Goal: Task Accomplishment & Management: Complete application form

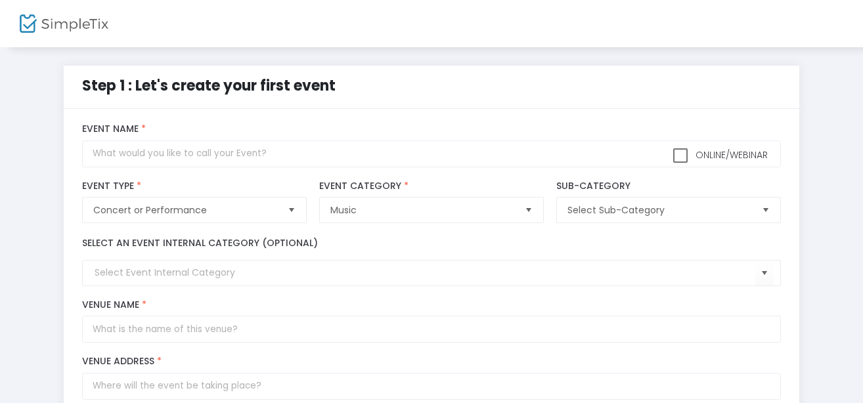
click at [301, 174] on div "Concert or Performance Event Type * Event Type is required" at bounding box center [194, 202] width 237 height 57
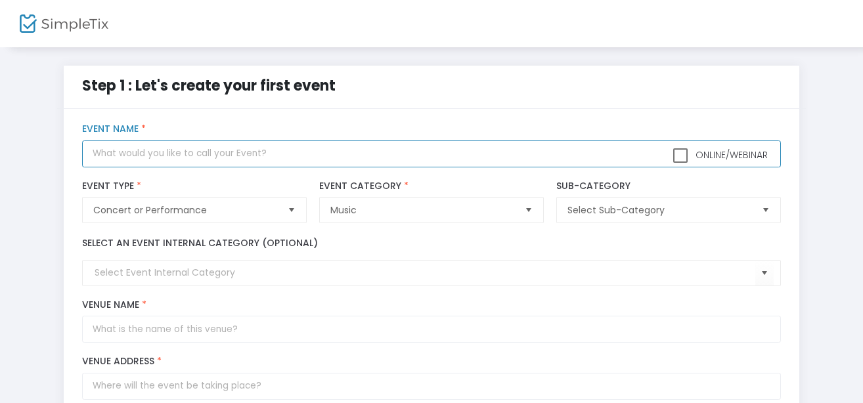
click at [298, 156] on input "text" at bounding box center [431, 154] width 698 height 27
click at [95, 154] on input "Chinatown After Dark" at bounding box center [431, 154] width 698 height 27
type input "Nu Tekno Presents Chinatown After Dark"
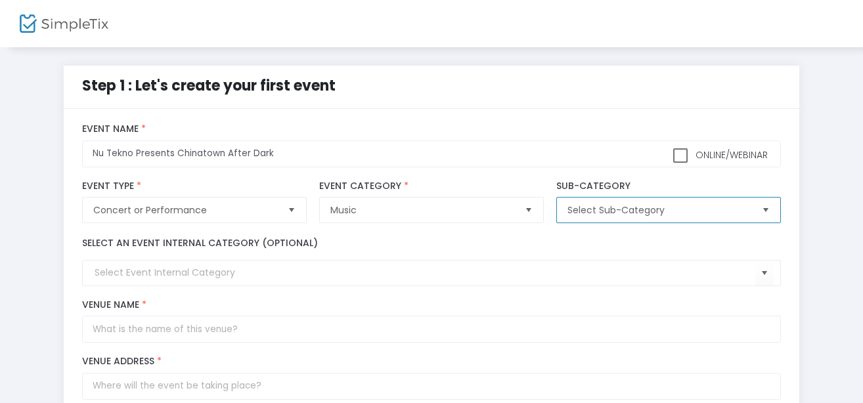
click at [676, 206] on span "Select Sub-Category" at bounding box center [659, 210] width 183 height 13
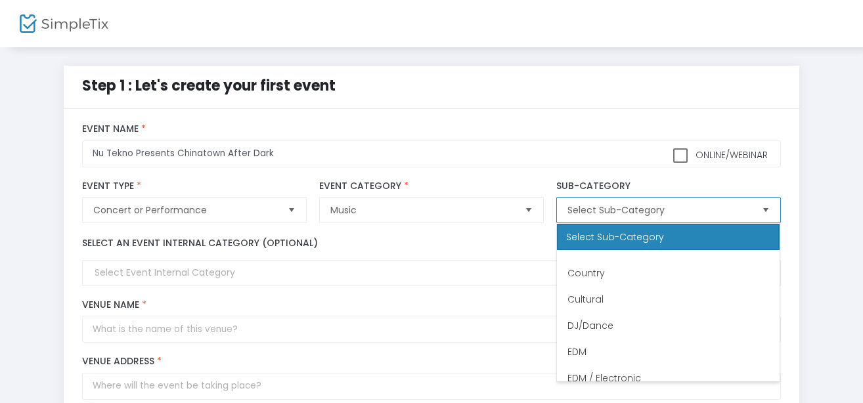
scroll to position [183, 0]
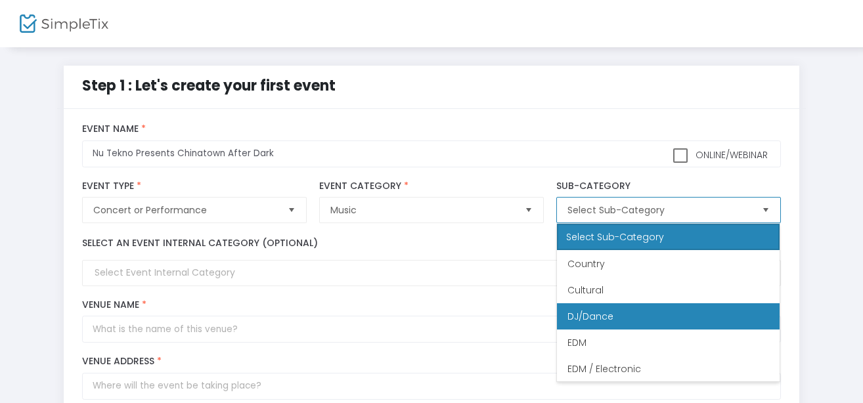
click at [652, 324] on li "DJ/Dance" at bounding box center [668, 317] width 223 height 26
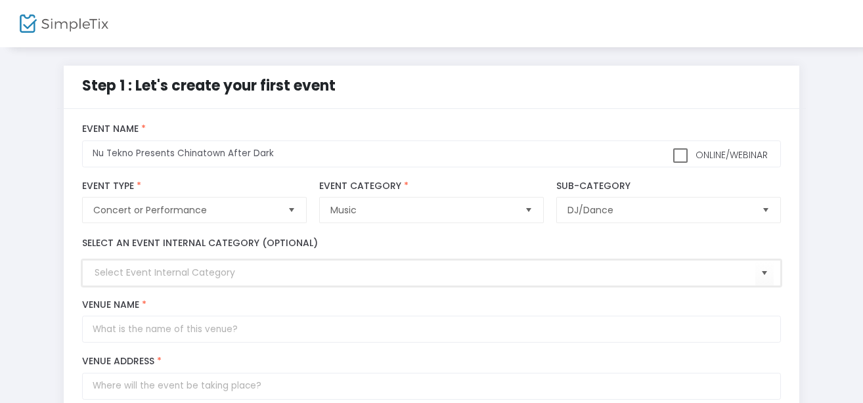
click at [348, 279] on input at bounding box center [425, 273] width 660 height 14
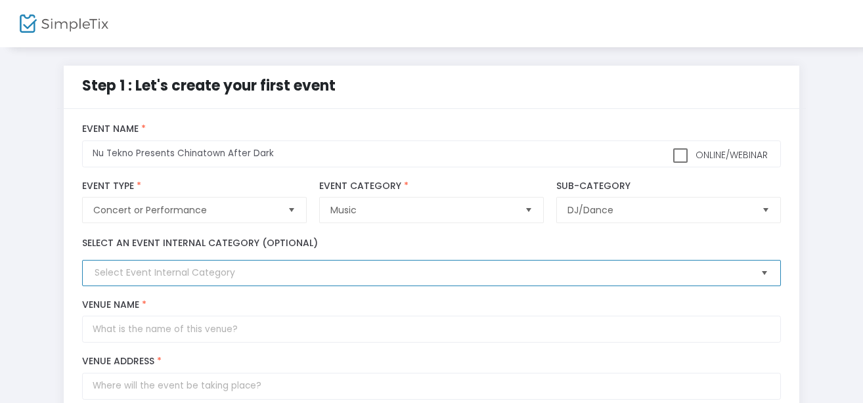
click at [762, 267] on span "Select" at bounding box center [765, 274] width 22 height 22
click at [761, 267] on span "Select" at bounding box center [765, 274] width 22 height 22
click at [769, 277] on span "Select" at bounding box center [765, 274] width 22 height 22
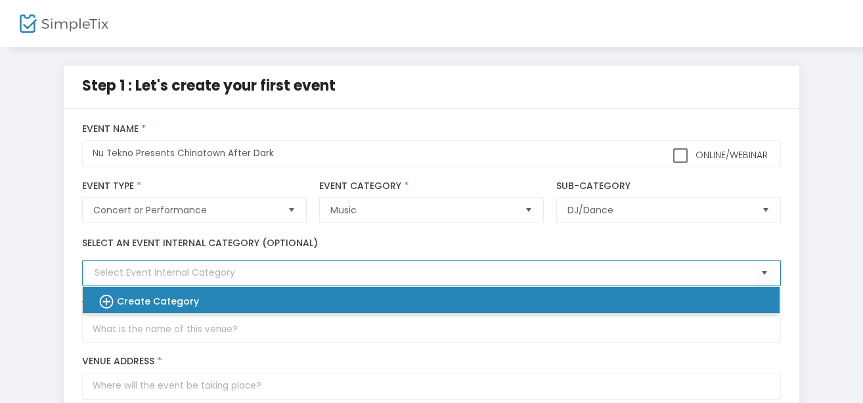
click at [689, 301] on div "Create Category" at bounding box center [425, 300] width 676 height 26
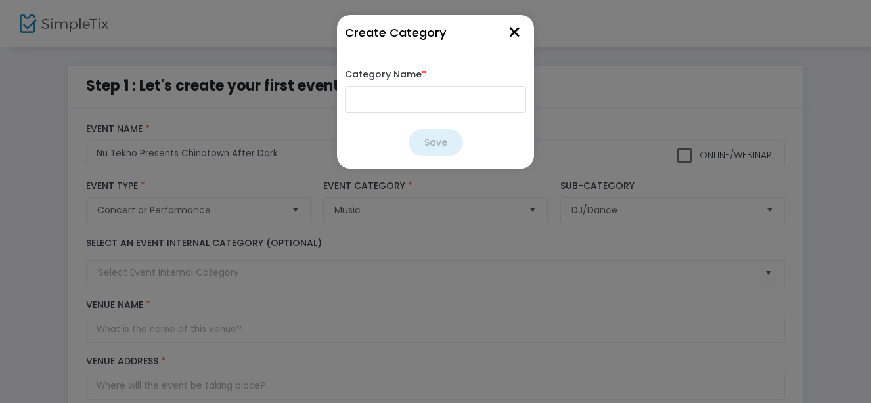
click at [522, 30] on button "×" at bounding box center [514, 33] width 23 height 36
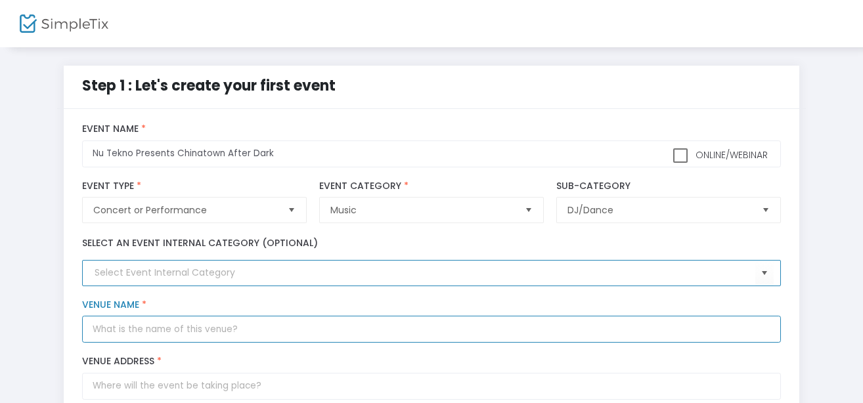
click at [346, 325] on input "Venue Name *" at bounding box center [431, 329] width 698 height 27
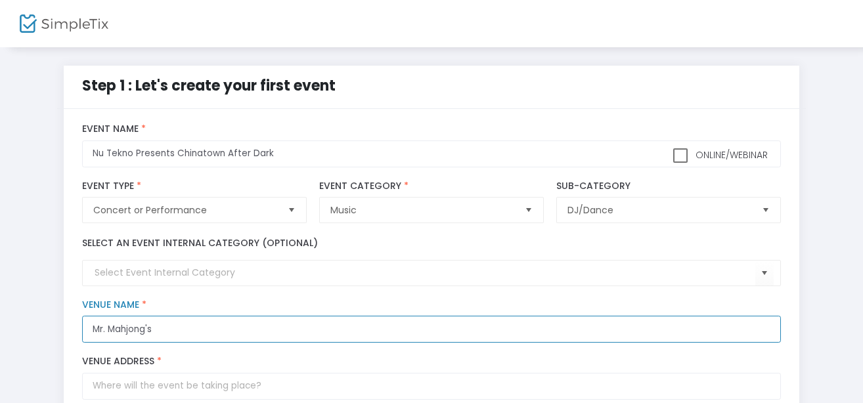
type input "Mr. Mahjong's"
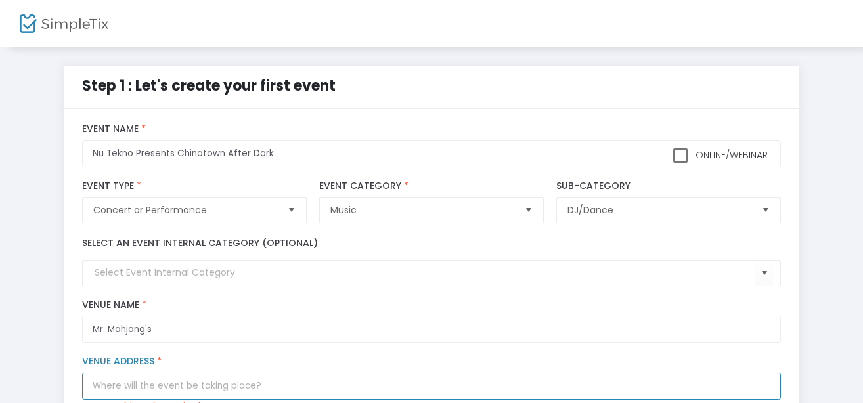
click at [235, 390] on input "Venue Address *" at bounding box center [431, 386] width 698 height 27
type input "[STREET_ADDRESS]"
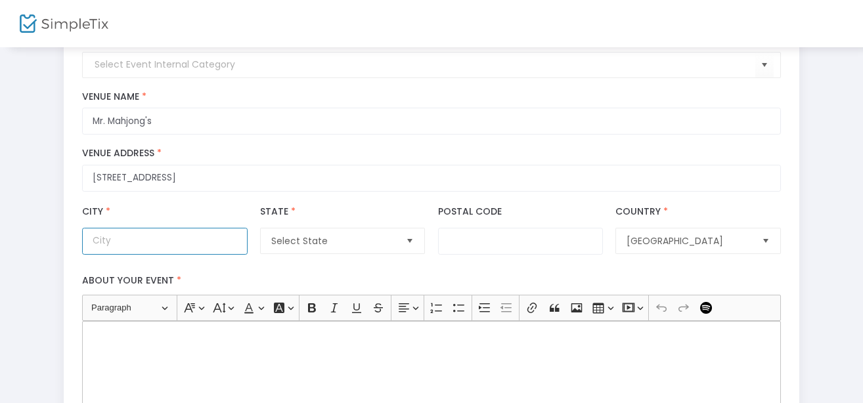
scroll to position [248, 0]
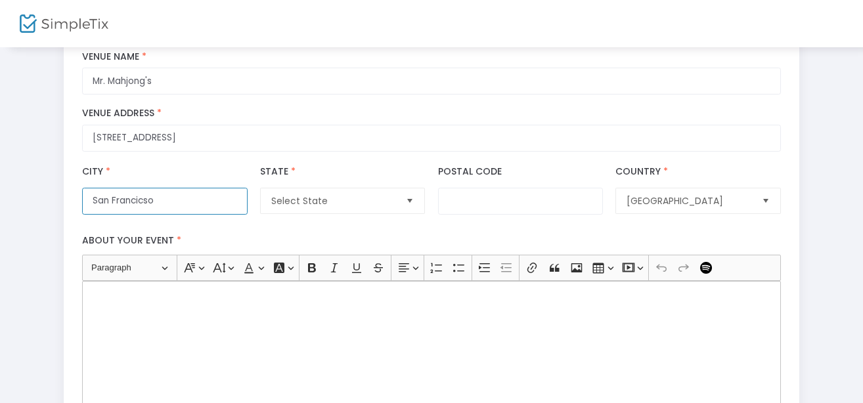
type input "San Francicso"
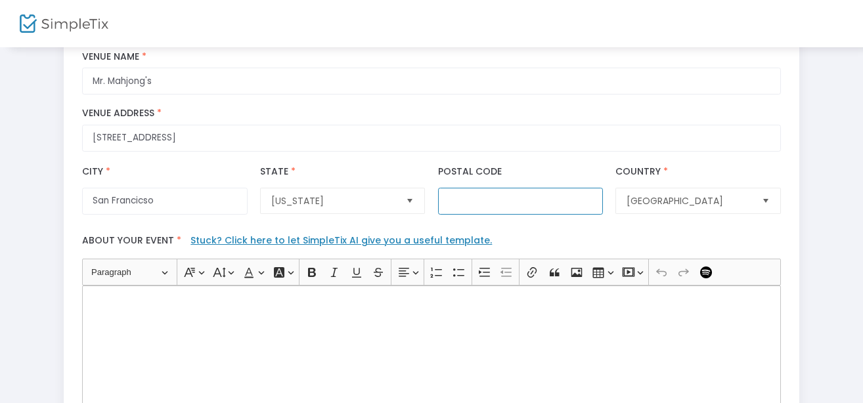
click at [509, 200] on input "Postal Code" at bounding box center [520, 201] width 165 height 27
type input "94108"
click at [404, 294] on p "Rich Text Editor, main" at bounding box center [431, 300] width 687 height 13
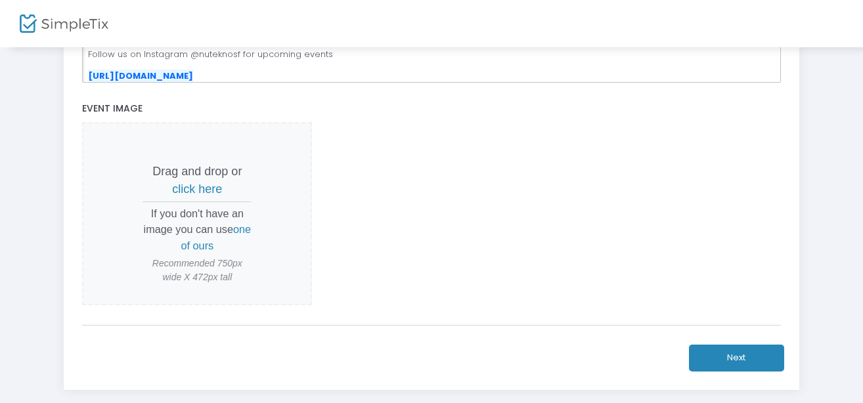
scroll to position [584, 0]
click at [205, 189] on span "click here" at bounding box center [197, 187] width 50 height 13
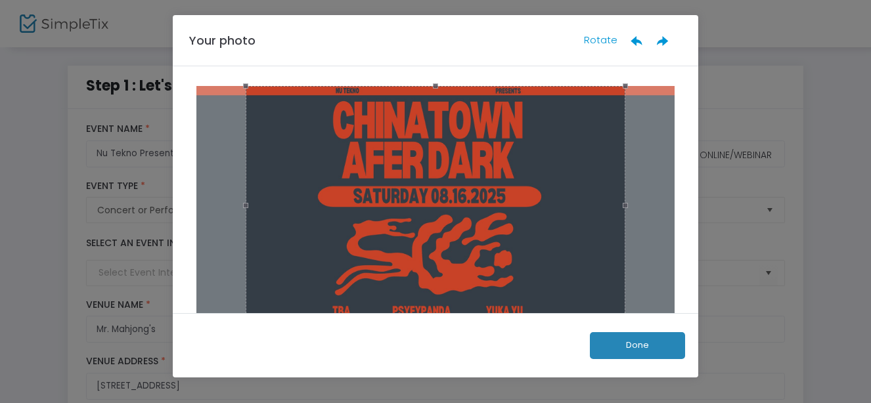
click at [638, 335] on button "Done" at bounding box center [637, 345] width 95 height 27
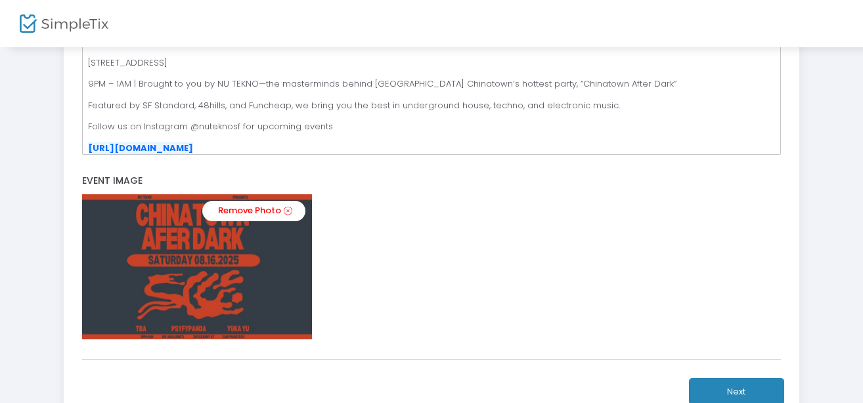
scroll to position [554, 0]
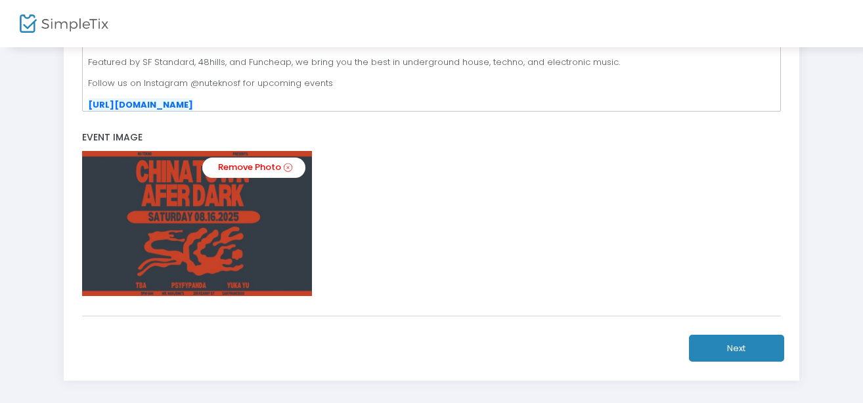
click at [754, 351] on button "Next" at bounding box center [736, 348] width 95 height 27
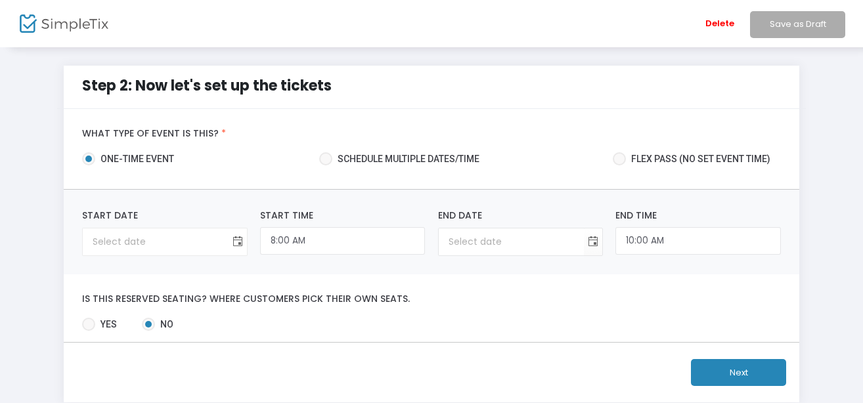
click at [238, 241] on span "Toggle calendar" at bounding box center [238, 242] width 22 height 22
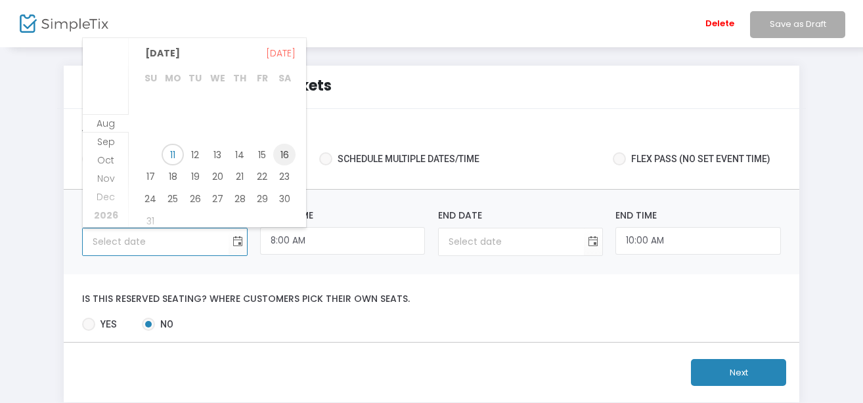
click at [283, 150] on span "16" at bounding box center [284, 155] width 22 height 22
type input "[DATE]"
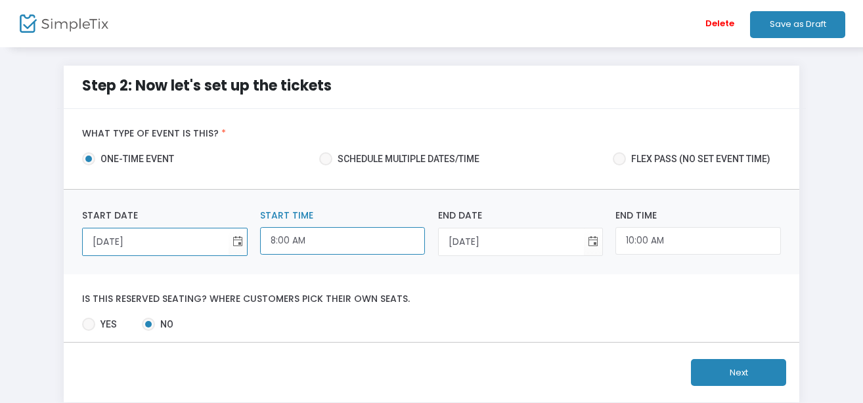
scroll to position [432, 0]
click at [403, 240] on input "8:00 AM" at bounding box center [342, 241] width 165 height 28
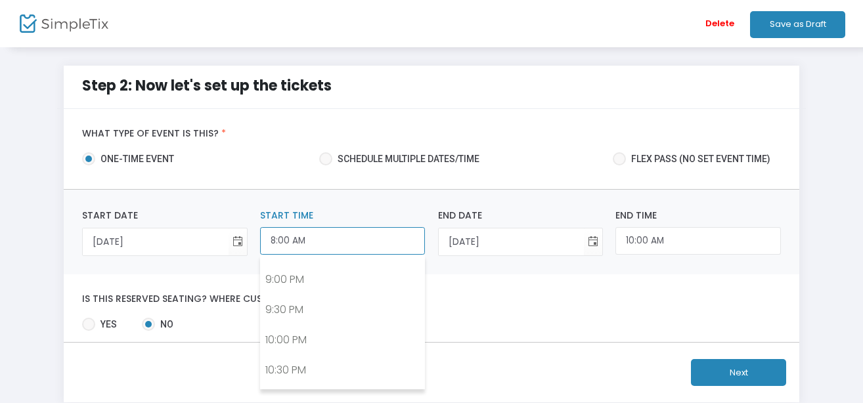
scroll to position [1252, 0]
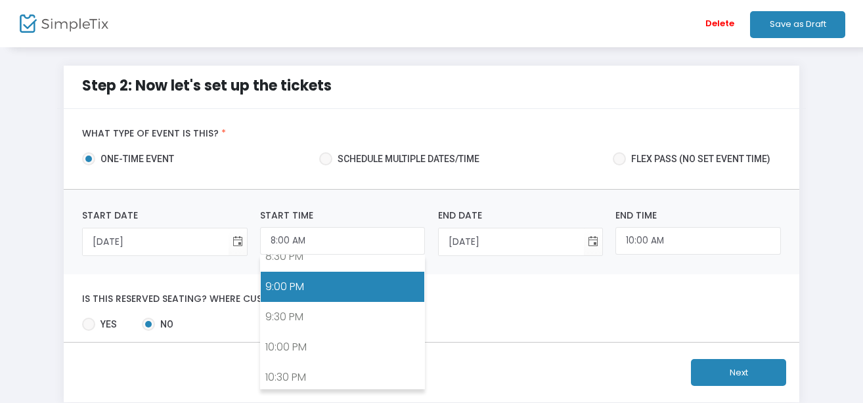
click at [372, 290] on link "9:00 PM" at bounding box center [343, 287] width 164 height 30
type input "9:00 PM"
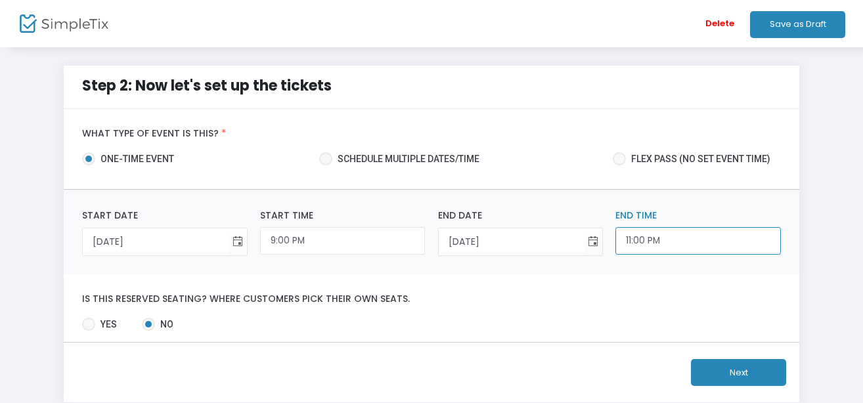
click at [687, 246] on input "11:00 PM" at bounding box center [698, 241] width 165 height 28
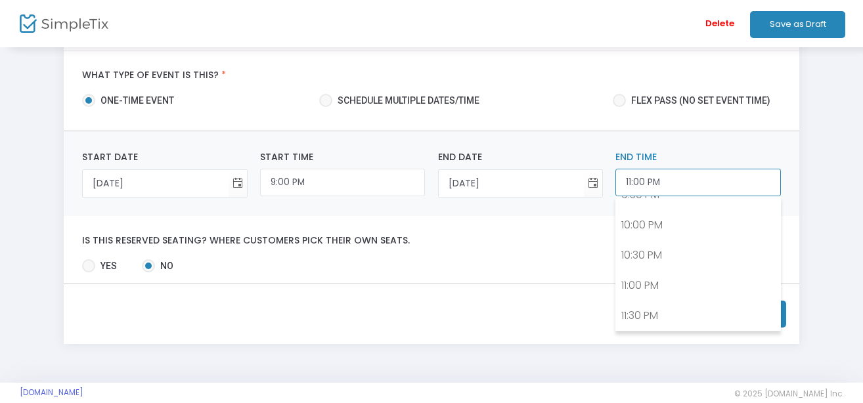
scroll to position [59, 0]
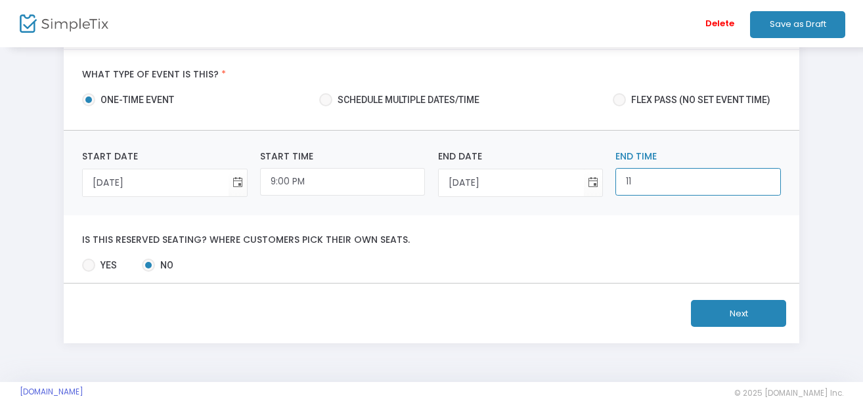
type input "1"
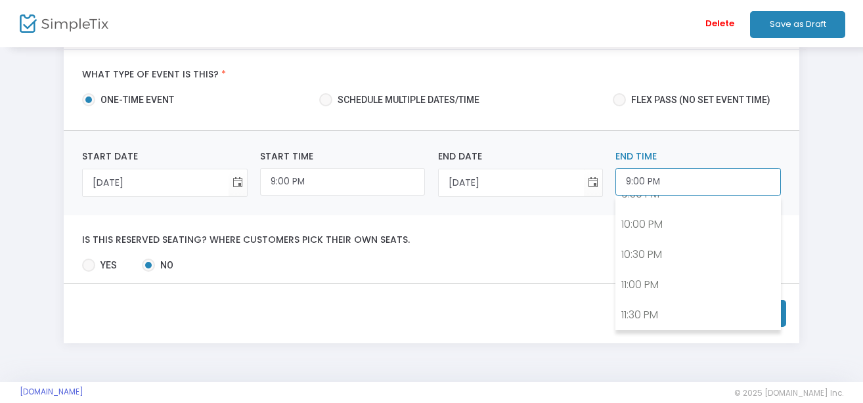
click at [725, 186] on input "9:00 PM" at bounding box center [698, 182] width 165 height 28
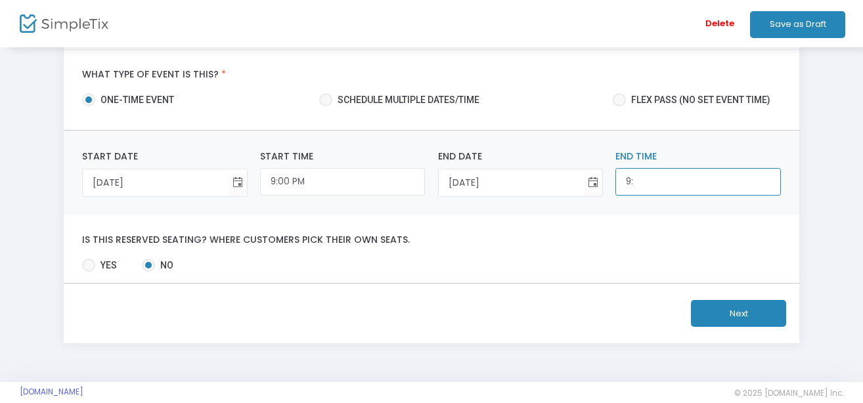
type input "9"
type input "m"
type input "11:59 PM"
click at [704, 317] on button "Next" at bounding box center [738, 313] width 95 height 27
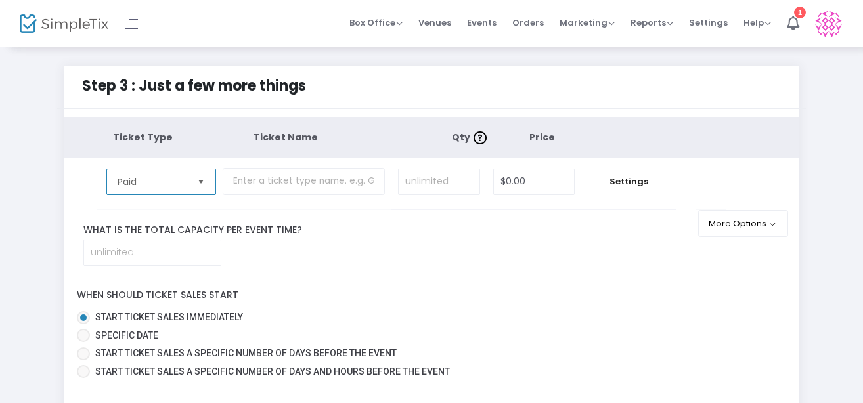
click at [189, 181] on span "Paid" at bounding box center [151, 182] width 79 height 25
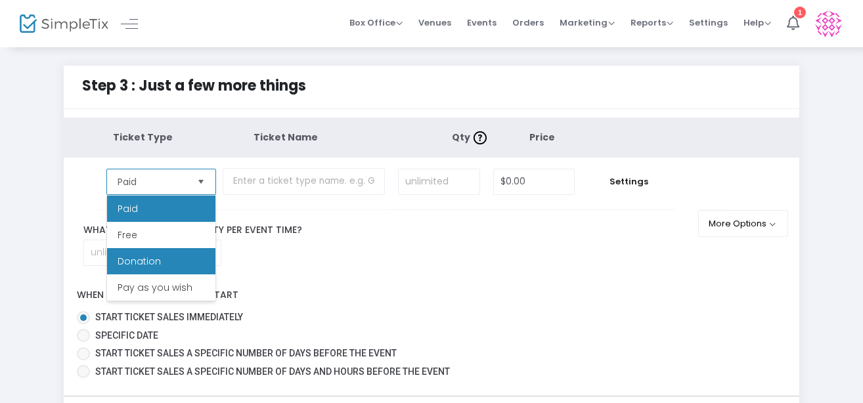
click at [158, 258] on span "Donation" at bounding box center [139, 261] width 43 height 13
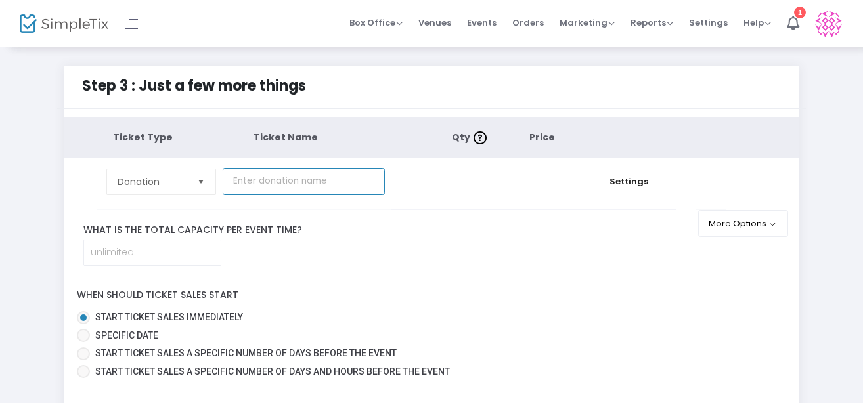
click at [279, 186] on input "text" at bounding box center [304, 181] width 162 height 27
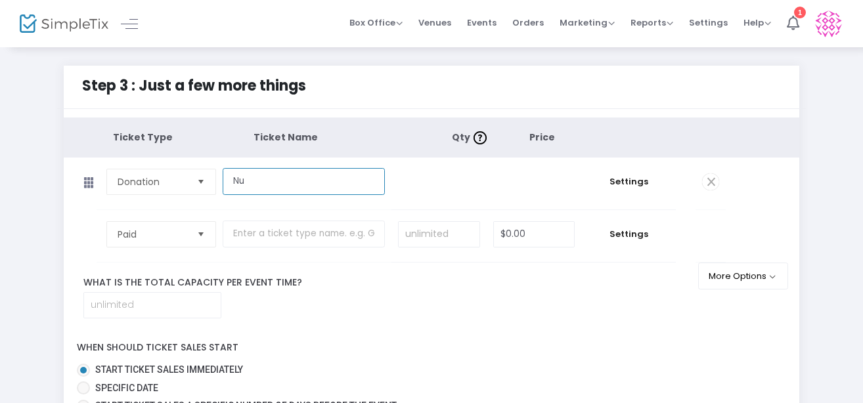
type input "N"
type input "China Town After Dark"
click at [515, 194] on td "$0.00" at bounding box center [534, 184] width 95 height 52
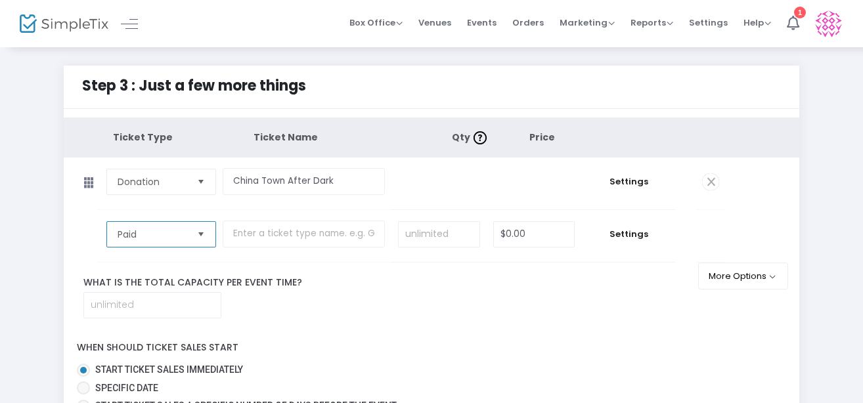
click at [203, 233] on span "Select" at bounding box center [201, 234] width 22 height 22
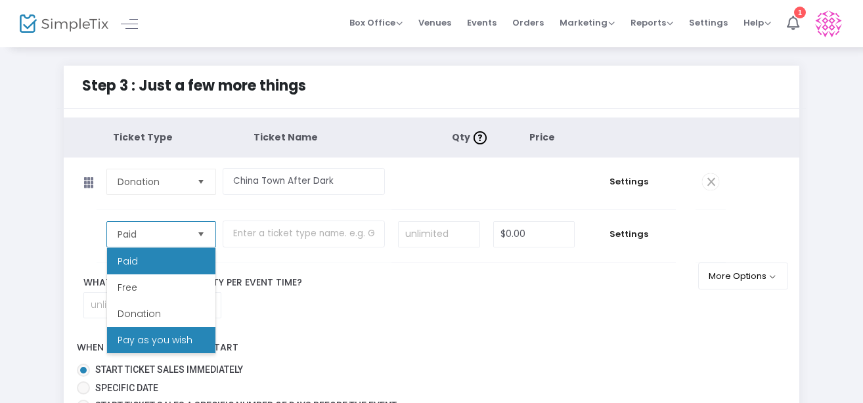
click at [155, 340] on span "Pay as you wish" at bounding box center [155, 340] width 75 height 13
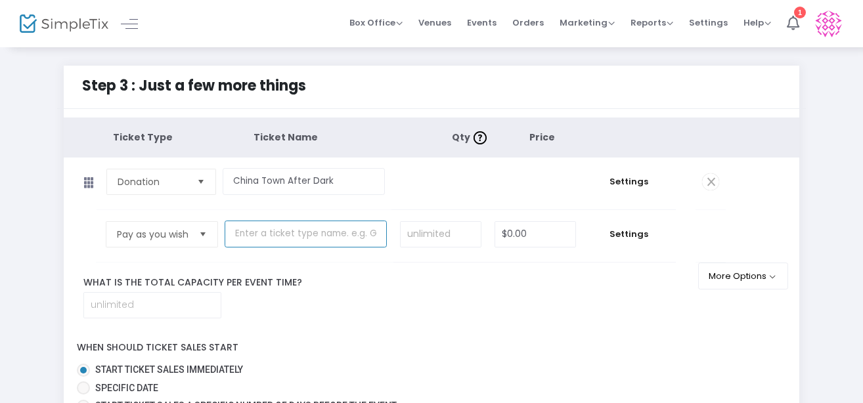
click at [285, 243] on input "text" at bounding box center [306, 234] width 162 height 27
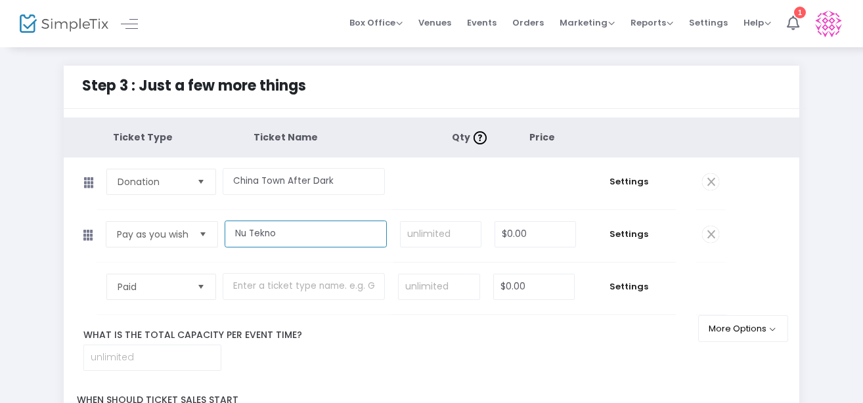
type input "Nu Tekno"
click at [560, 335] on label "What is the total capacity per event time?" at bounding box center [389, 336] width 630 height 14
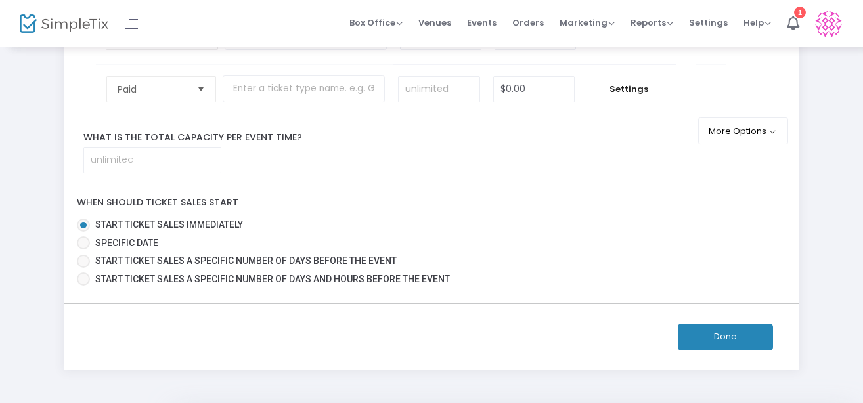
scroll to position [198, 0]
click at [726, 344] on button "Done" at bounding box center [725, 336] width 95 height 27
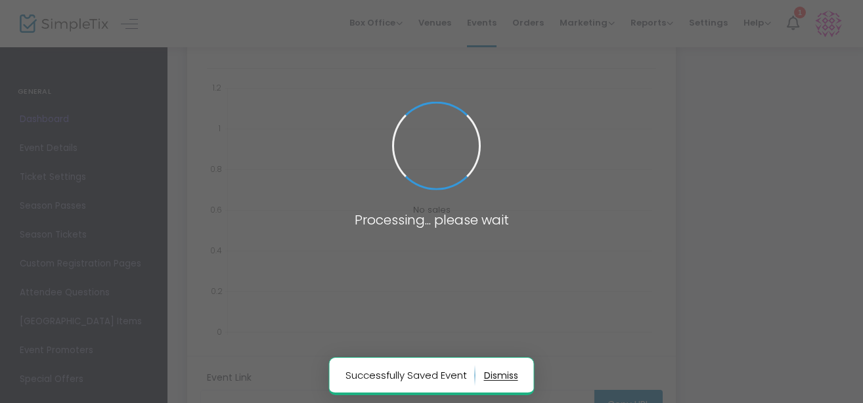
type input "[URL][DOMAIN_NAME]"
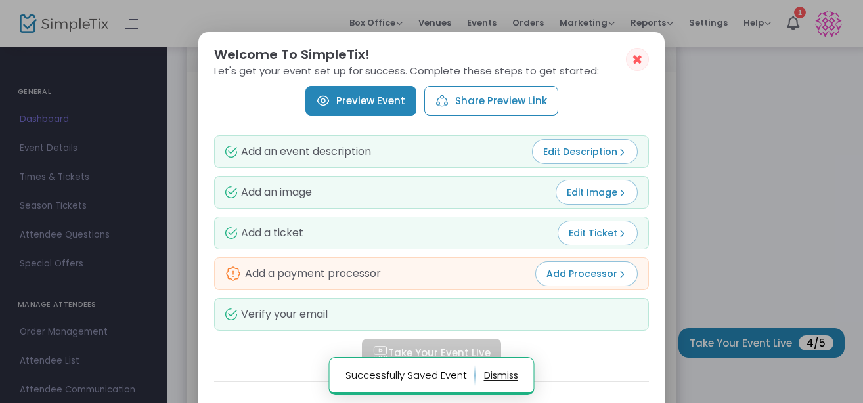
click at [591, 278] on span "Add Processor" at bounding box center [587, 273] width 80 height 13
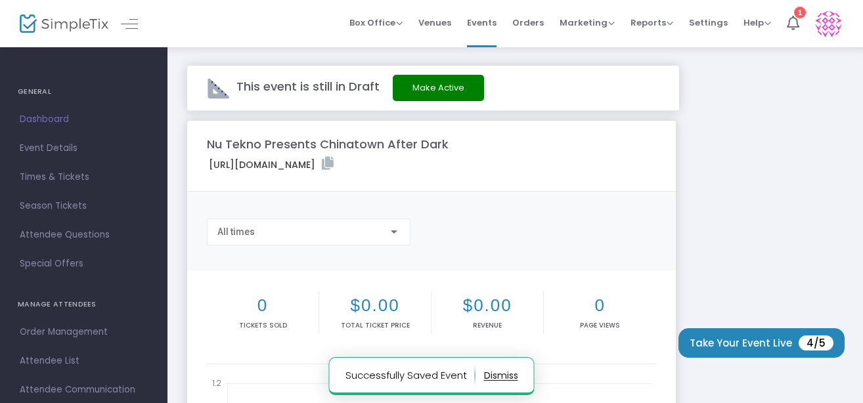
scroll to position [198, 0]
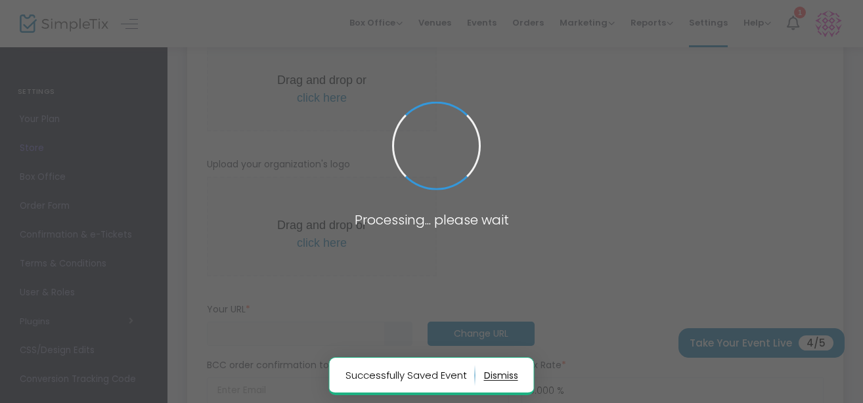
type input "[URL]"
radio input "false"
radio input "true"
type input "Nu Tekno"
type input "[PHONE_NUMBER]"
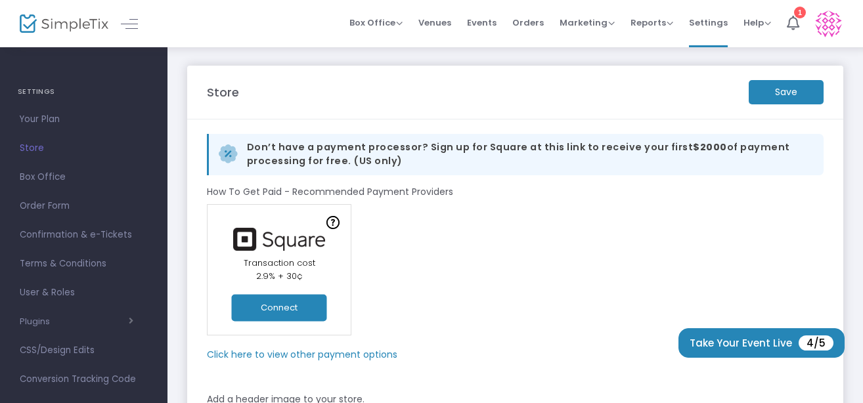
click at [293, 303] on button "Connect" at bounding box center [279, 307] width 95 height 27
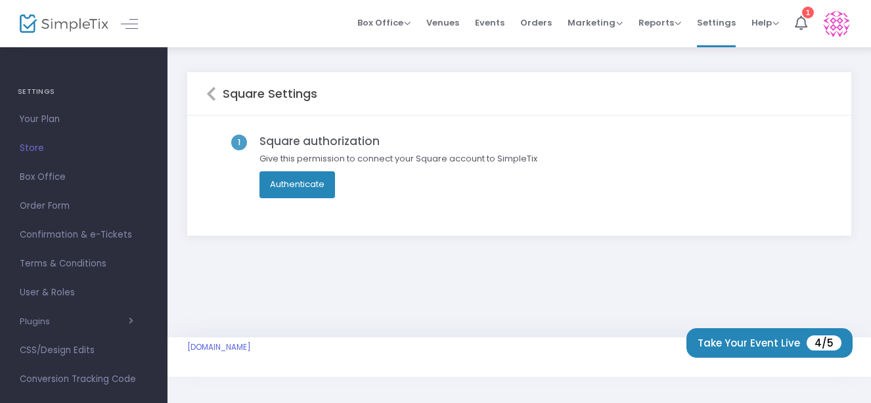
click at [319, 187] on button "Authenticate" at bounding box center [298, 184] width 76 height 26
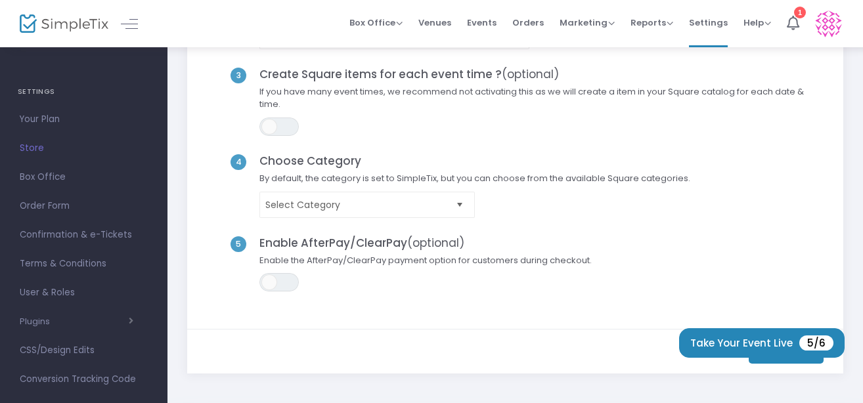
scroll to position [226, 0]
click at [268, 130] on span at bounding box center [269, 126] width 16 height 16
click at [268, 130] on span "ON OFF" at bounding box center [279, 126] width 39 height 18
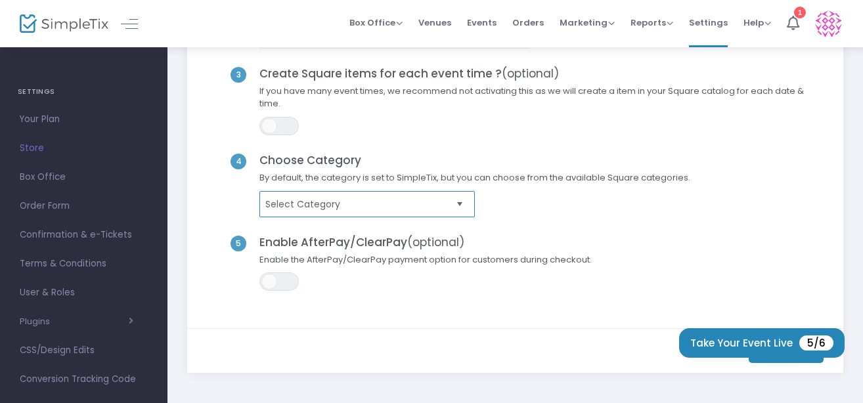
click at [351, 202] on span "Select Category" at bounding box center [357, 204] width 185 height 13
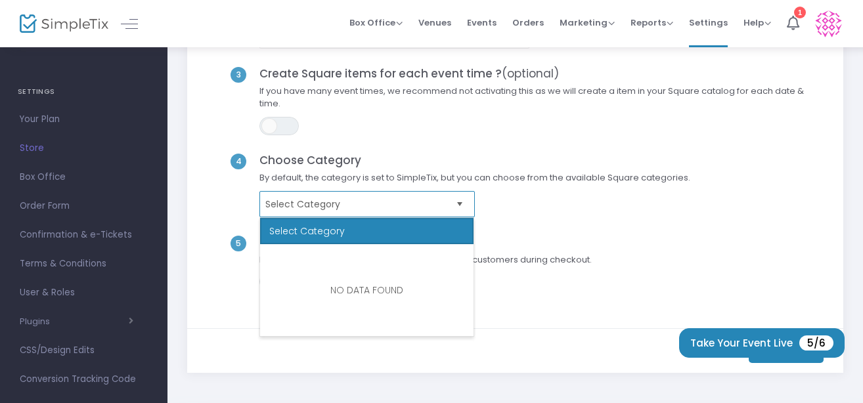
click at [351, 202] on span "Select Category" at bounding box center [357, 204] width 185 height 13
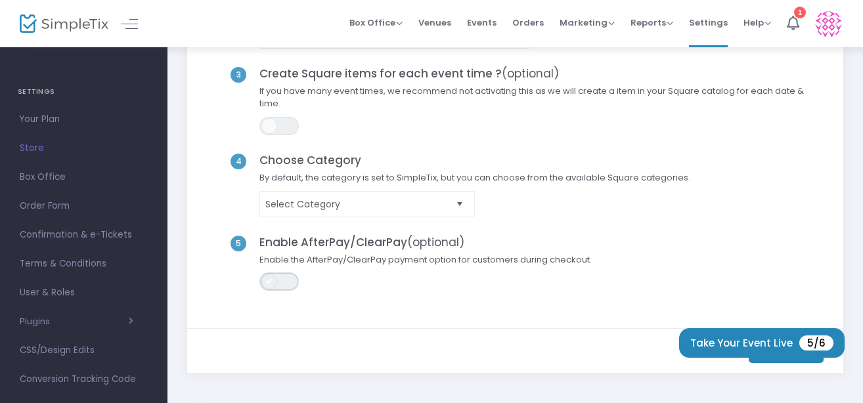
click at [294, 281] on span "ON OFF" at bounding box center [279, 282] width 39 height 18
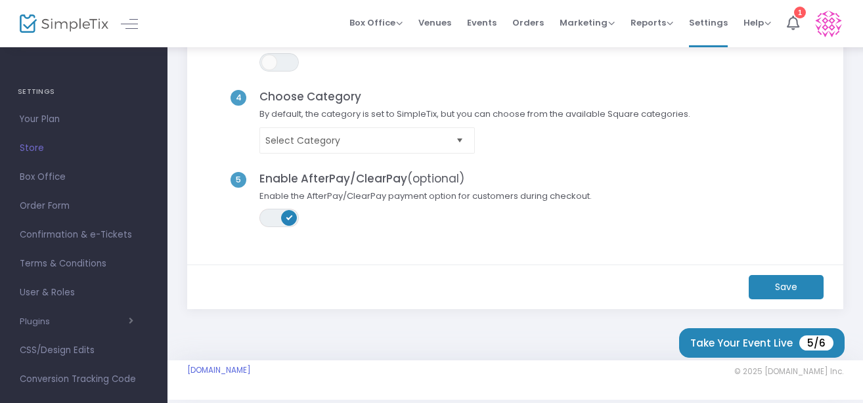
scroll to position [313, 0]
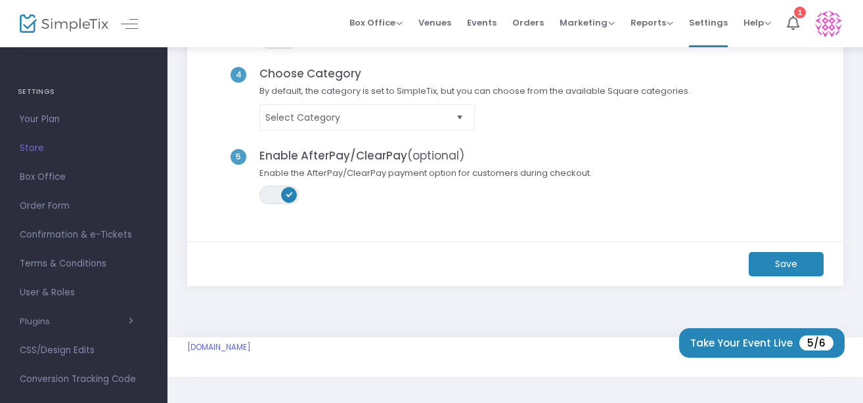
click at [784, 265] on m-button "Save" at bounding box center [786, 264] width 75 height 24
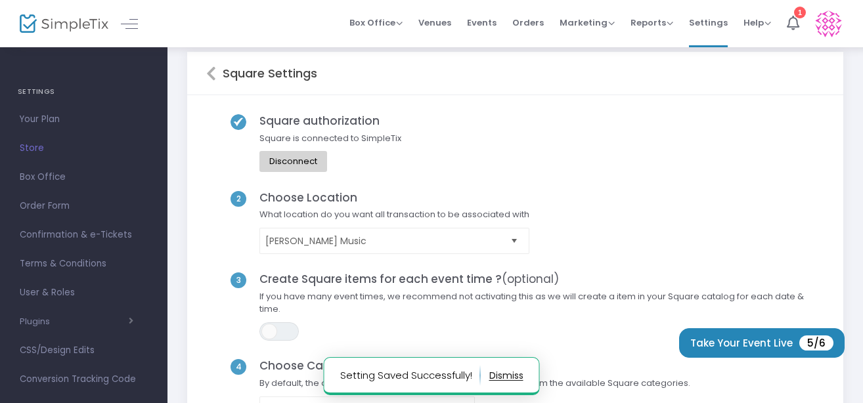
scroll to position [0, 0]
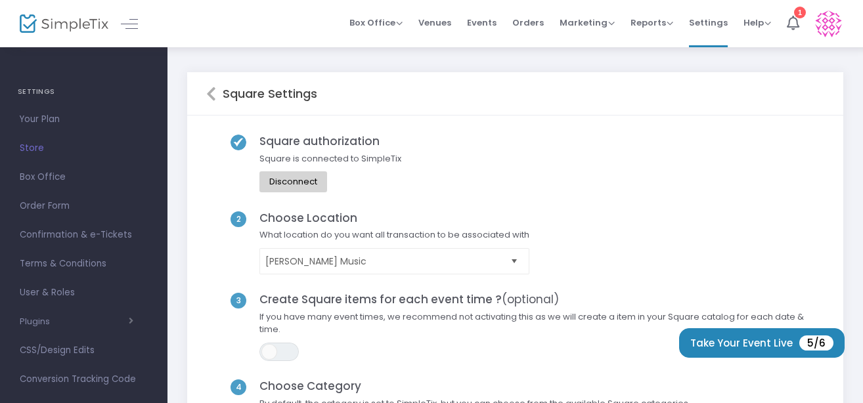
click at [210, 95] on icon at bounding box center [211, 94] width 10 height 16
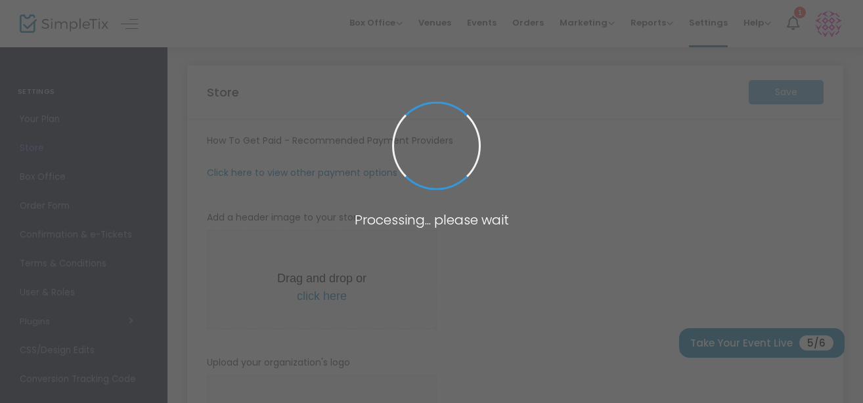
type input "[URL]"
radio input "false"
radio input "true"
type input "[PERSON_NAME] Music"
type input "[PHONE_NUMBER]"
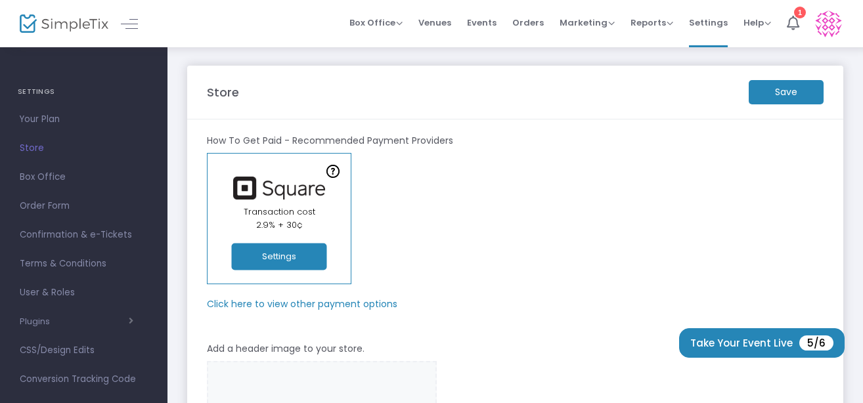
click at [801, 96] on m-button "Save" at bounding box center [786, 92] width 75 height 24
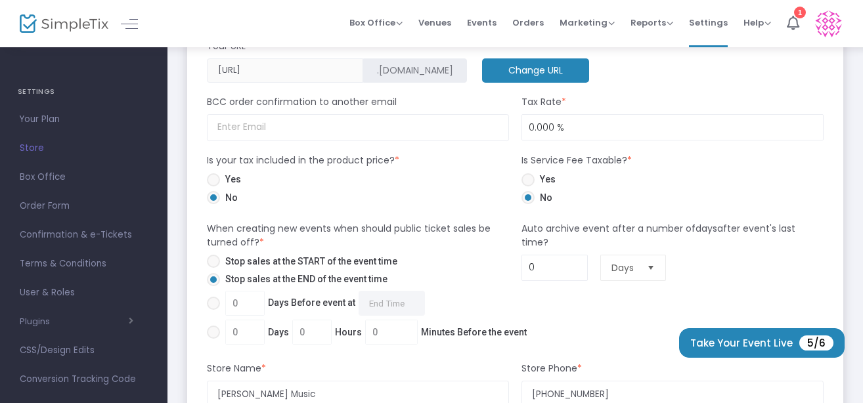
scroll to position [594, 0]
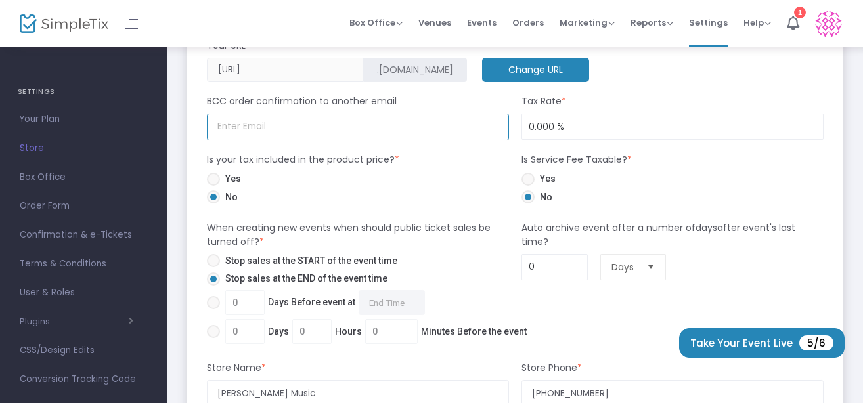
click at [409, 131] on input at bounding box center [358, 127] width 302 height 27
type input "[PERSON_NAME][EMAIL_ADDRESS][PERSON_NAME][DOMAIN_NAME]"
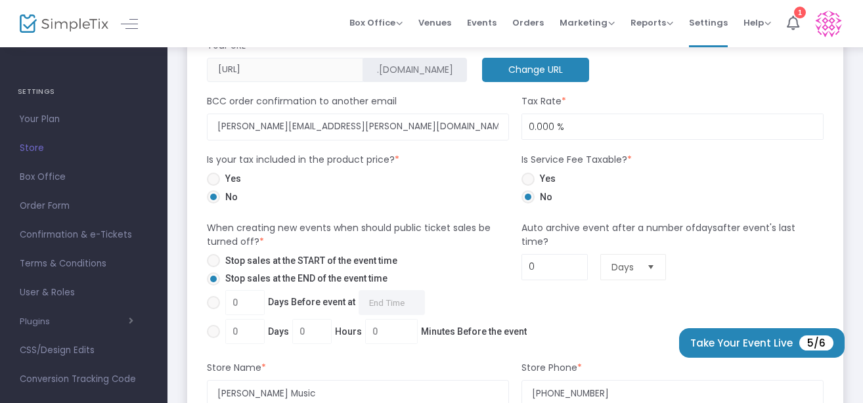
click at [468, 298] on div "0 Days Before event at Required." at bounding box center [372, 305] width 344 height 30
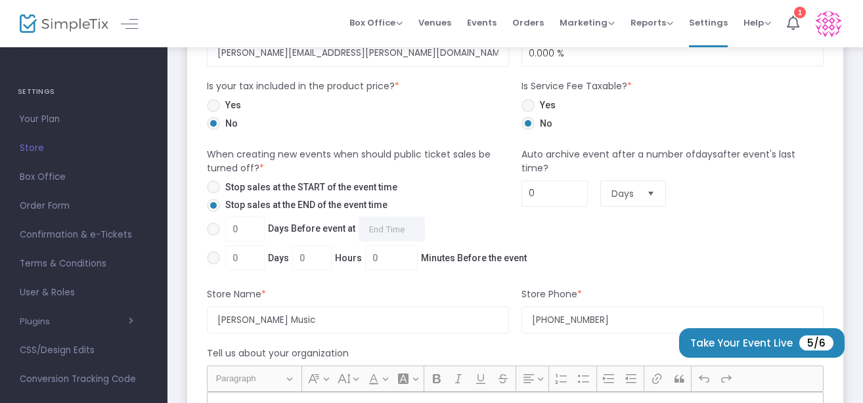
scroll to position [717, 0]
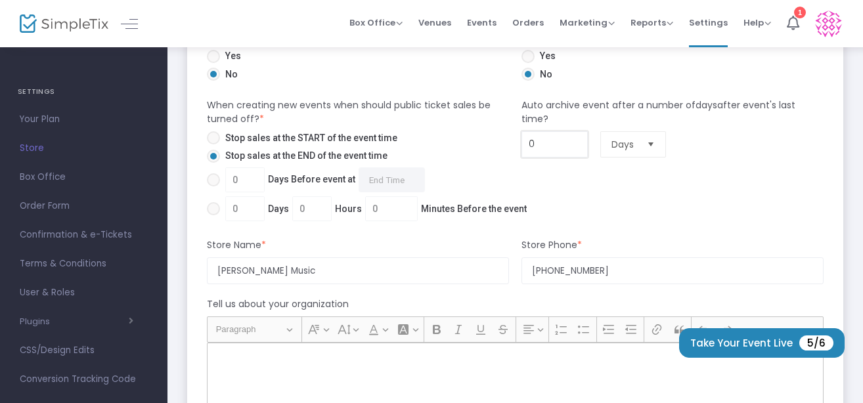
click at [531, 135] on input "0" at bounding box center [554, 144] width 64 height 25
type input "5"
click at [430, 366] on div "Rich Text Editor, main" at bounding box center [515, 408] width 617 height 131
click at [465, 357] on p "Rich Text Editor, main" at bounding box center [515, 357] width 605 height 13
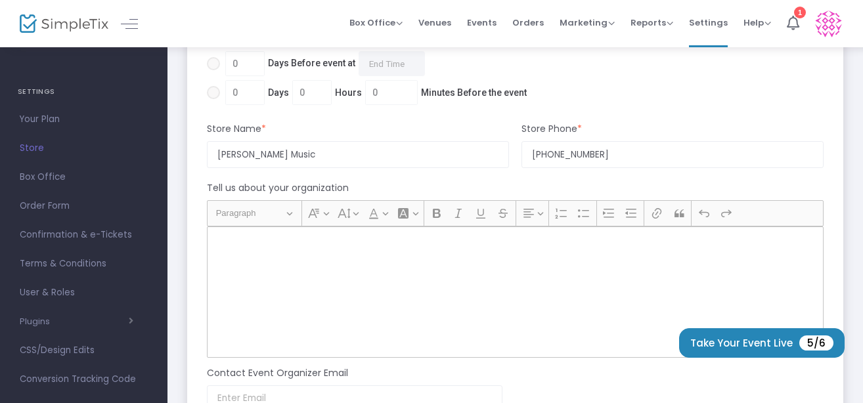
scroll to position [896, 0]
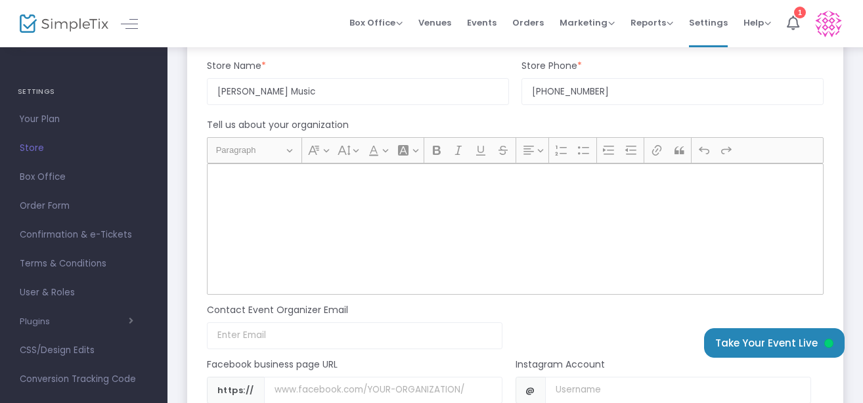
click at [564, 218] on div "Rich Text Editor, main" at bounding box center [515, 229] width 617 height 131
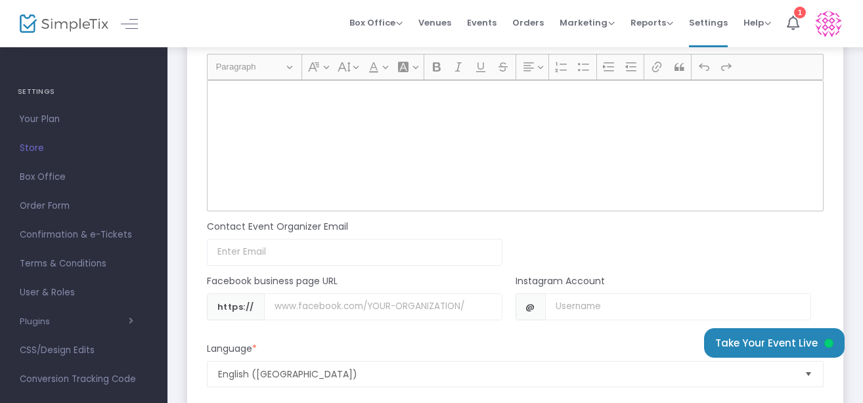
scroll to position [999, 0]
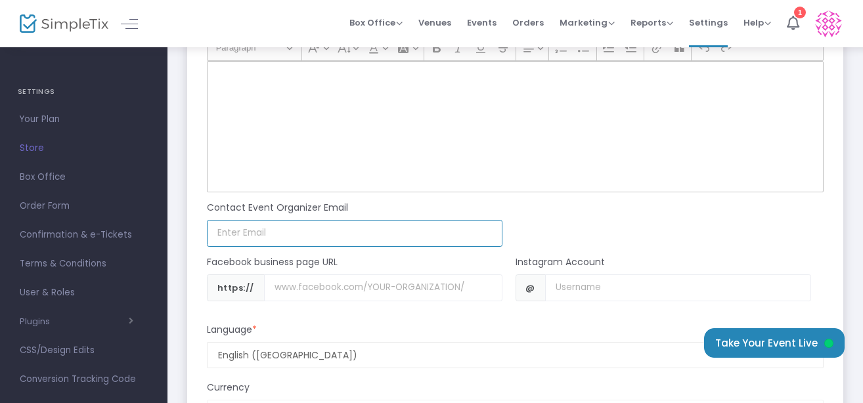
click at [411, 237] on input at bounding box center [355, 233] width 296 height 27
type input "[EMAIL_ADDRESS][DOMAIN_NAME]"
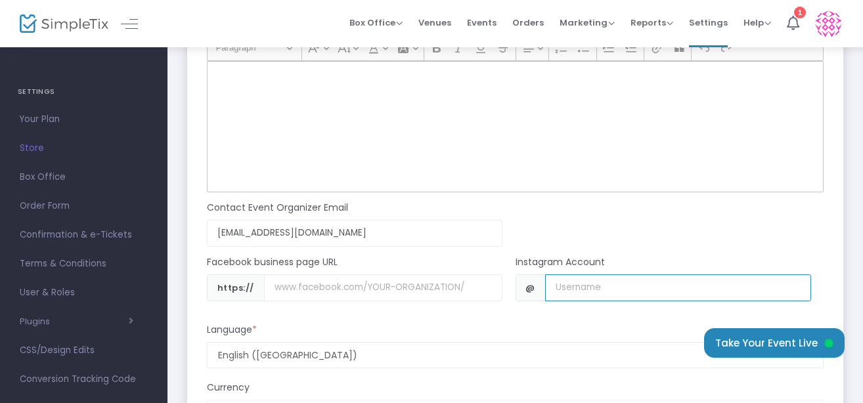
click at [586, 282] on input "Username" at bounding box center [678, 288] width 266 height 27
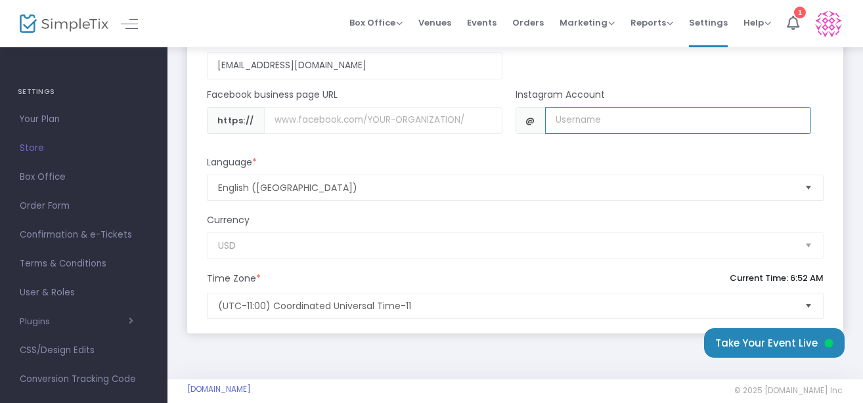
scroll to position [1208, 0]
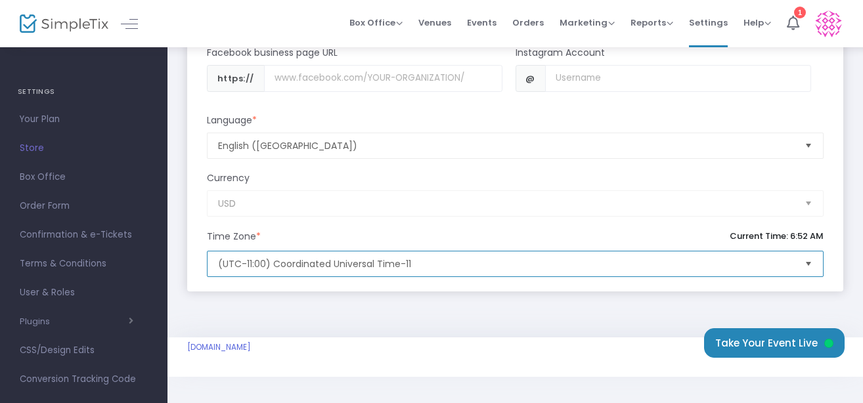
click at [769, 266] on span "(UTC-11:00) Coordinated Universal Time-11" at bounding box center [506, 264] width 576 height 13
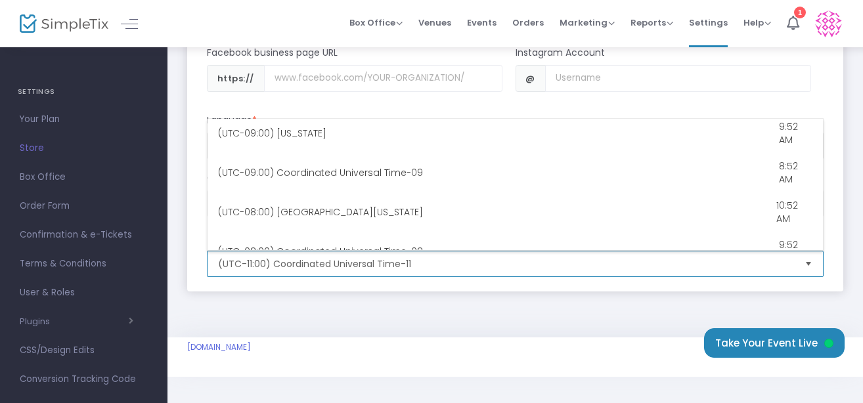
scroll to position [260, 0]
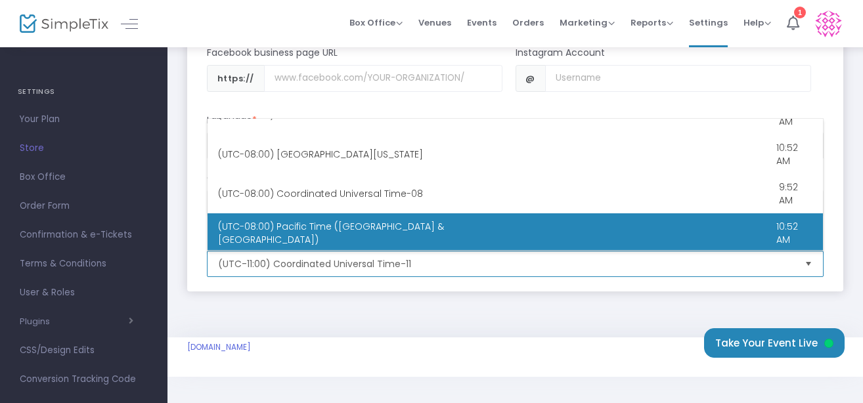
click at [644, 240] on Time "(UTC-08:00) Pacific Time ([GEOGRAPHIC_DATA] & [GEOGRAPHIC_DATA]) 10:52 AM" at bounding box center [516, 233] width 616 height 39
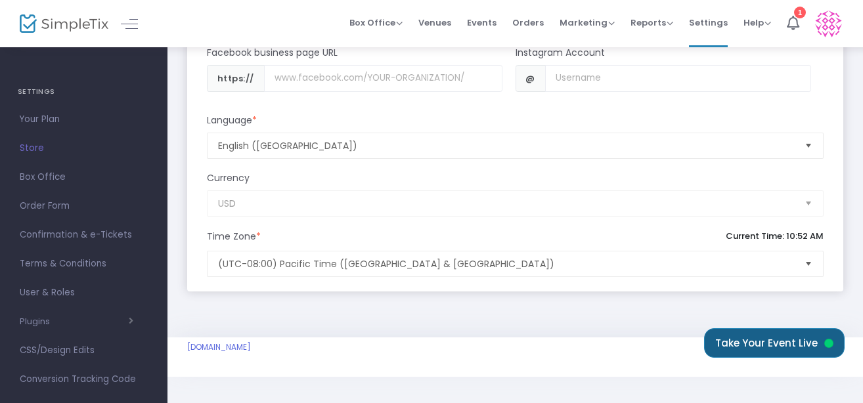
click at [755, 347] on button "Take Your Event Live" at bounding box center [774, 344] width 141 height 30
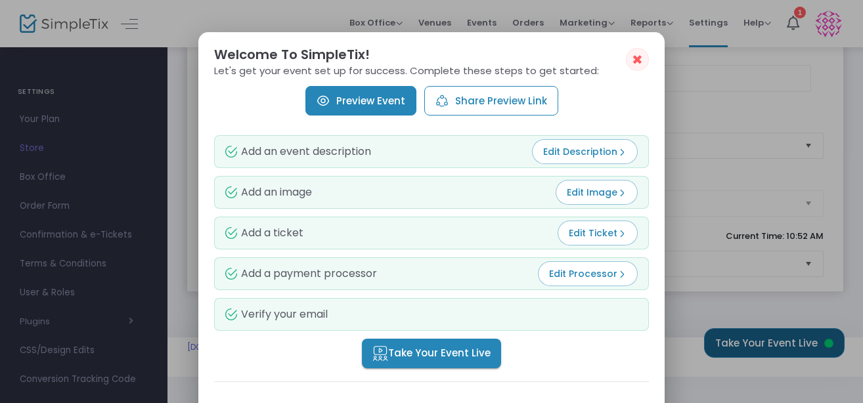
scroll to position [0, 0]
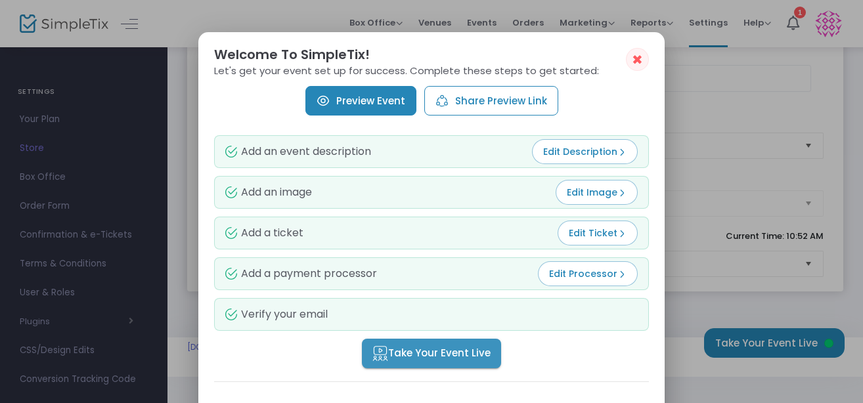
click at [466, 357] on span "Take Your Event Live" at bounding box center [432, 353] width 118 height 15
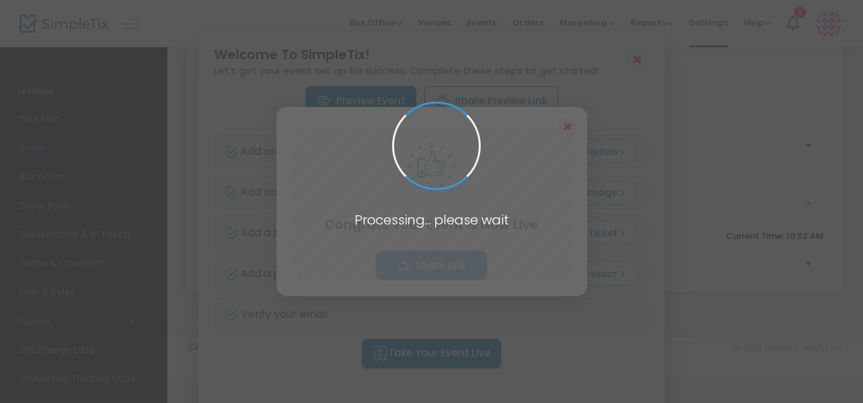
scroll to position [1208, 0]
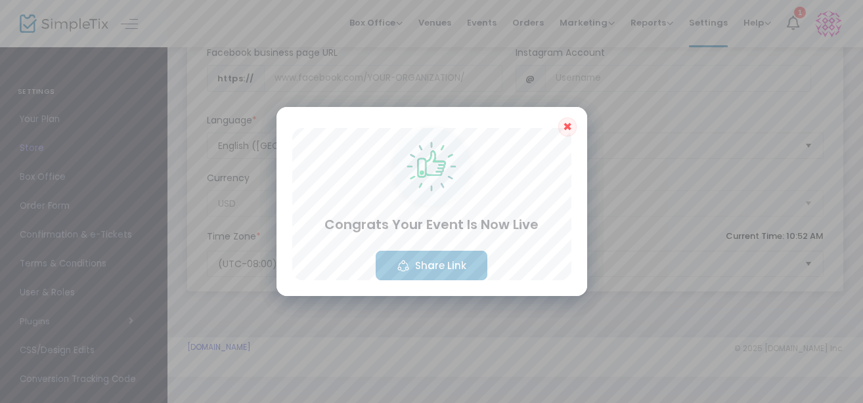
click at [568, 125] on span "✖" at bounding box center [567, 127] width 9 height 16
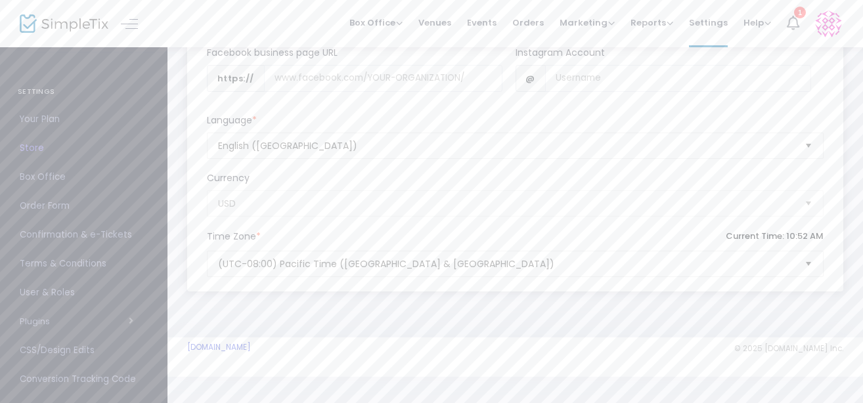
click at [790, 30] on li "1" at bounding box center [793, 23] width 28 height 47
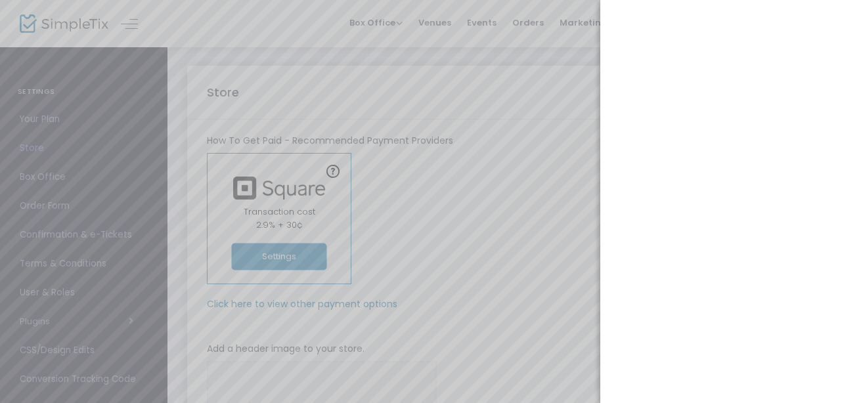
scroll to position [0, 0]
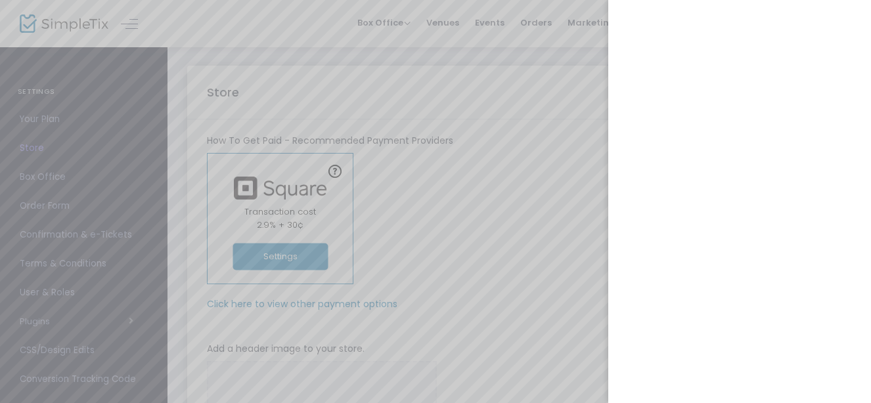
click at [301, 24] on div at bounding box center [435, 201] width 871 height 403
